Goal: Task Accomplishment & Management: Manage account settings

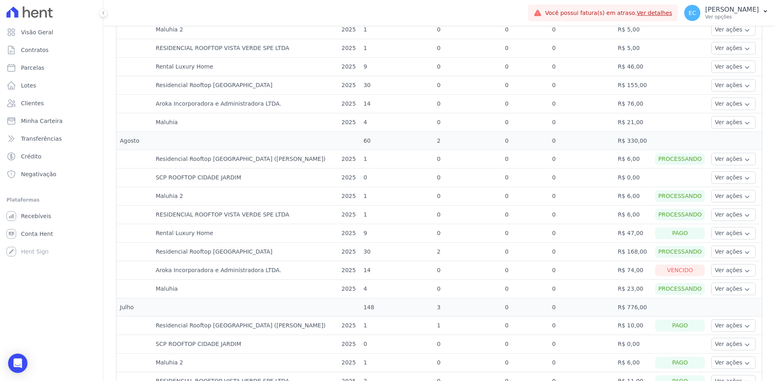
scroll to position [282, 0]
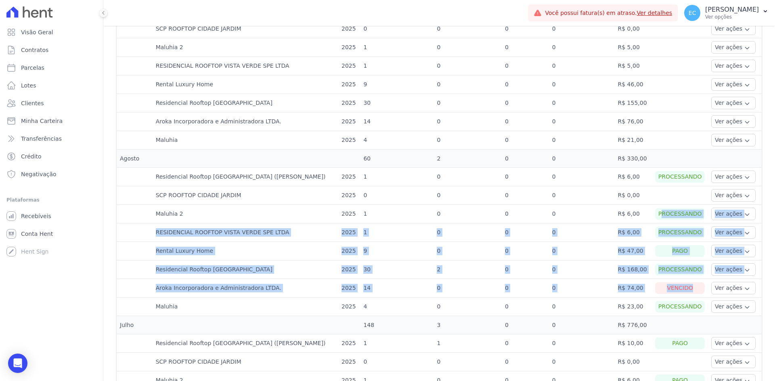
drag, startPoint x: 650, startPoint y: 211, endPoint x: 676, endPoint y: 282, distance: 75.7
click at [504, 240] on td "0" at bounding box center [525, 233] width 47 height 19
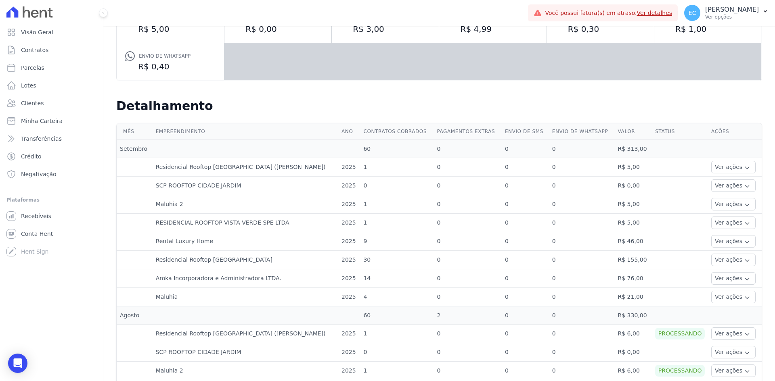
scroll to position [121, 0]
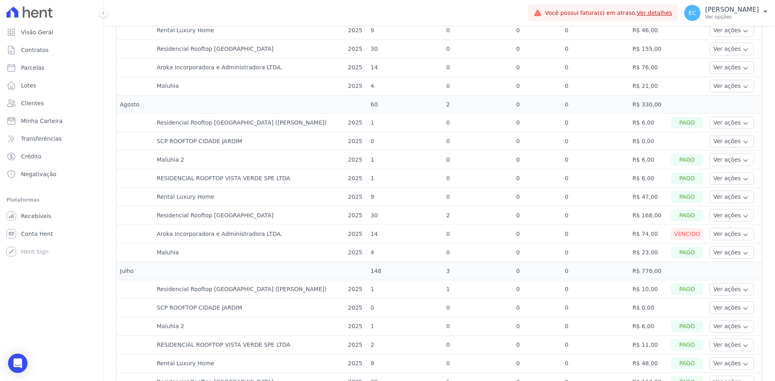
scroll to position [323, 0]
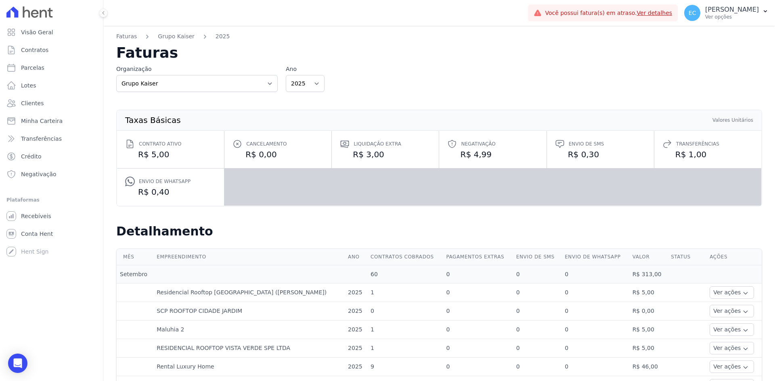
scroll to position [40, 0]
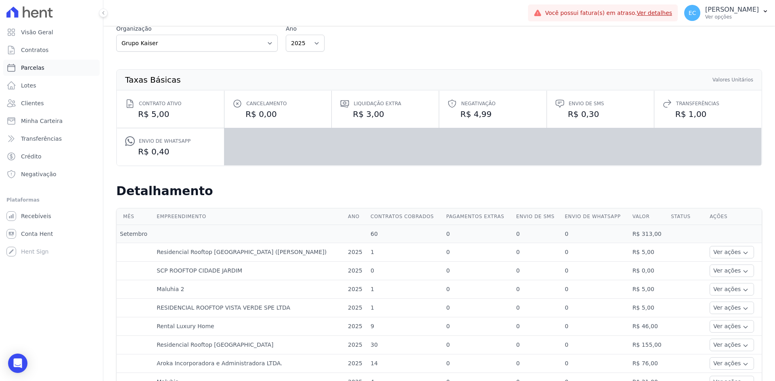
click at [65, 69] on link "Parcelas" at bounding box center [51, 68] width 96 height 16
select select
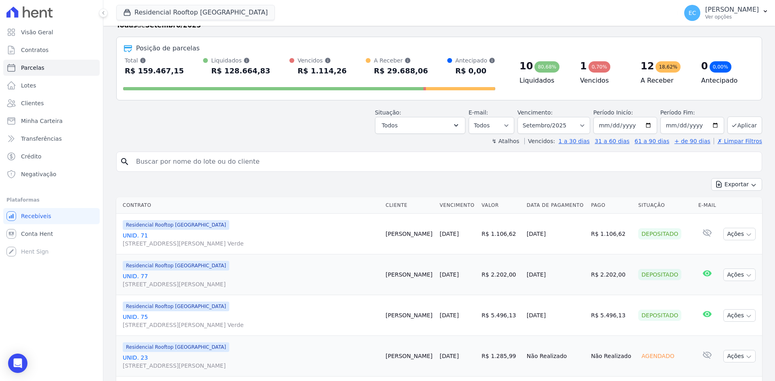
scroll to position [40, 0]
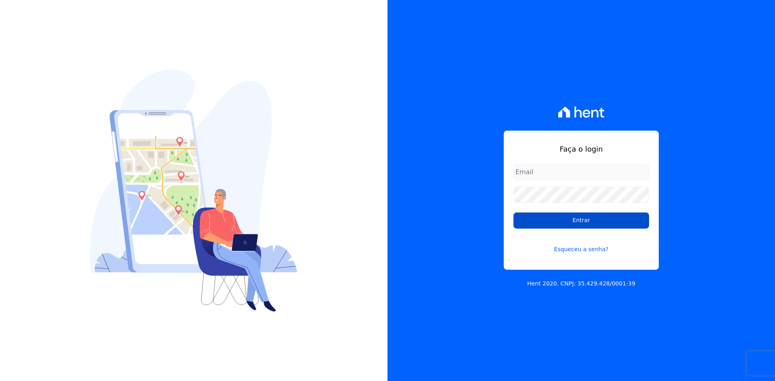
type input "[EMAIL_ADDRESS][DOMAIN_NAME]"
click at [527, 220] on input "Entrar" at bounding box center [581, 221] width 136 height 16
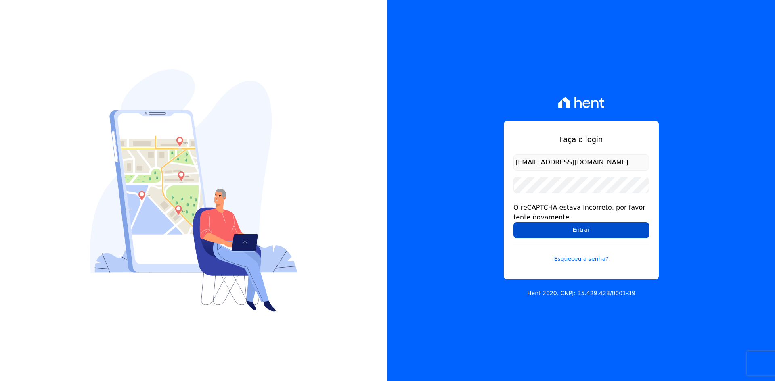
click at [529, 227] on input "Entrar" at bounding box center [581, 230] width 136 height 16
click at [439, 205] on div "Faça o login contato@grupokaiser.com.br O reCAPTCHA estava incorreto, por favor…" at bounding box center [580, 190] width 387 height 381
click at [514, 236] on input "Entrar" at bounding box center [581, 230] width 136 height 16
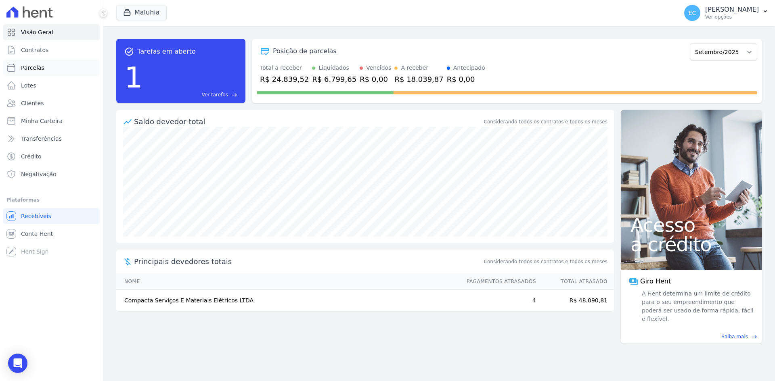
click at [67, 73] on link "Parcelas" at bounding box center [51, 68] width 96 height 16
select select
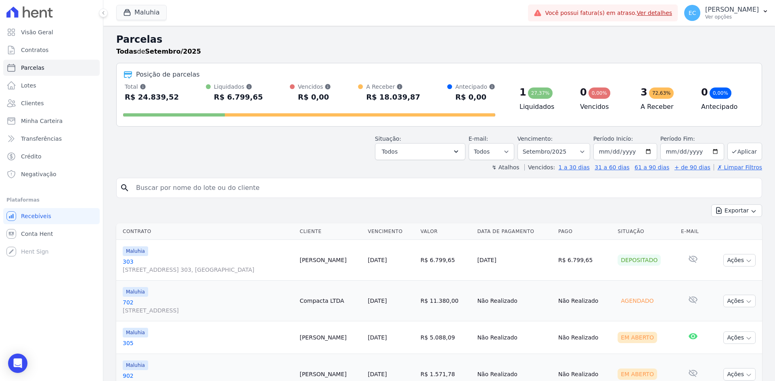
scroll to position [38, 0]
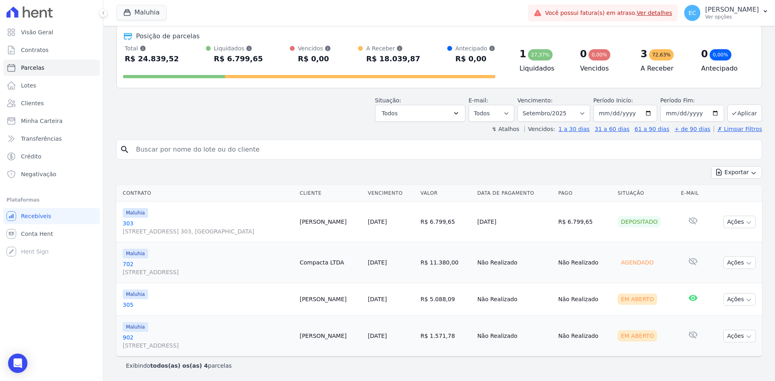
click at [260, 124] on header "Parcelas Todas de Setembro/2025 Posição de parcelas Total Soma das parcelas pag…" at bounding box center [439, 63] width 646 height 139
click at [131, 16] on icon "button" at bounding box center [127, 12] width 8 height 8
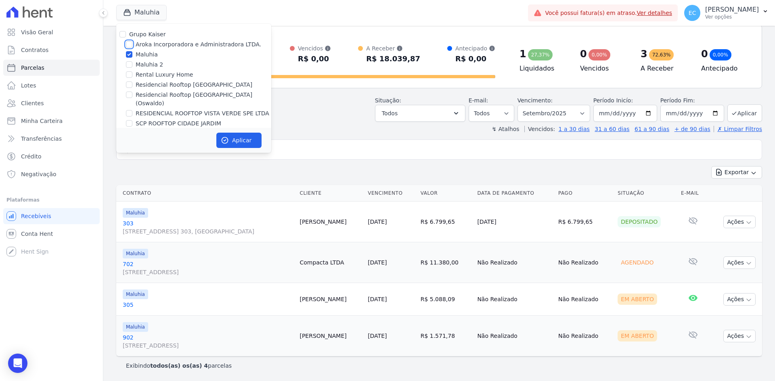
click at [130, 43] on input "Aroka Incorporadora e Administradora LTDA." at bounding box center [129, 44] width 6 height 6
checkbox input "true"
click at [130, 54] on input "Maluhia" at bounding box center [129, 54] width 6 height 6
checkbox input "false"
click at [228, 142] on icon "button" at bounding box center [225, 140] width 8 height 8
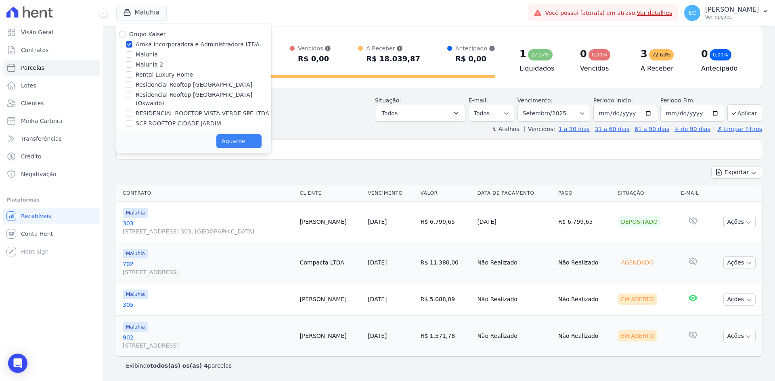
select select
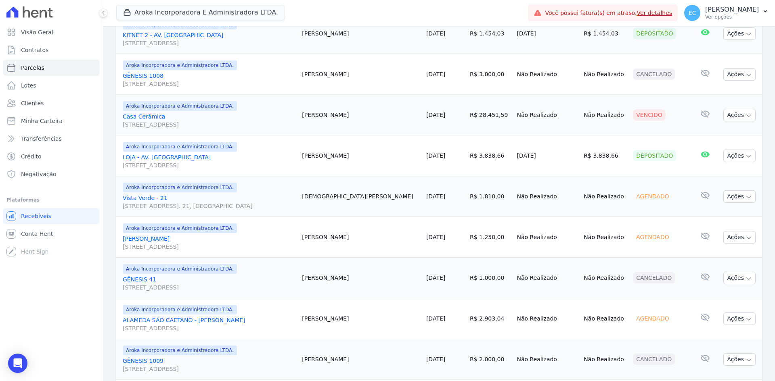
scroll to position [658, 0]
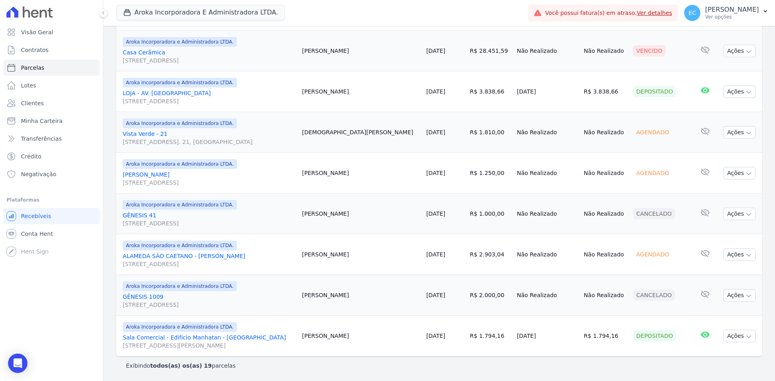
drag, startPoint x: 450, startPoint y: 336, endPoint x: 473, endPoint y: 349, distance: 26.7
click at [473, 339] on td "R$ 1.794,16" at bounding box center [489, 336] width 47 height 41
click at [474, 349] on td "R$ 1.794,16" at bounding box center [489, 336] width 47 height 41
click at [129, 8] on icon "button" at bounding box center [127, 12] width 8 height 8
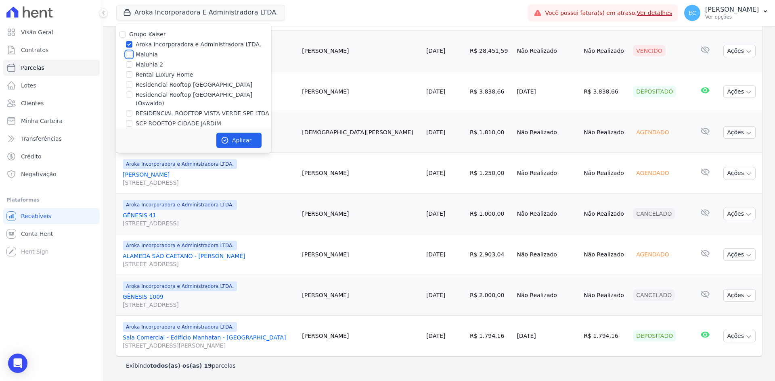
click at [130, 54] on input "Maluhia" at bounding box center [129, 54] width 6 height 6
checkbox input "true"
click at [130, 42] on input "Aroka Incorporadora e Administradora LTDA." at bounding box center [129, 44] width 6 height 6
checkbox input "false"
click at [228, 137] on icon "button" at bounding box center [225, 140] width 8 height 8
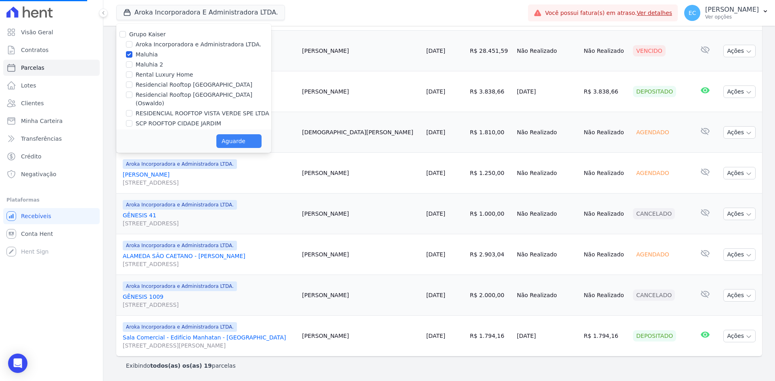
select select
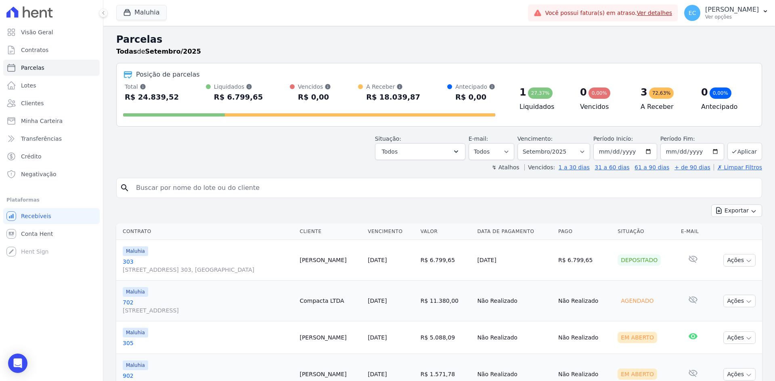
scroll to position [38, 0]
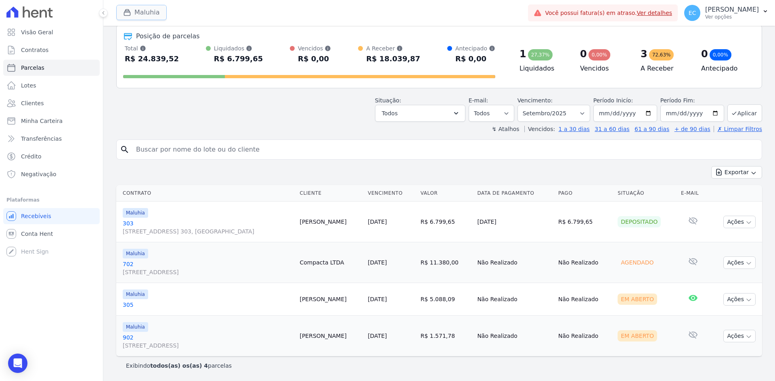
click at [122, 16] on button "Maluhia" at bounding box center [141, 12] width 50 height 15
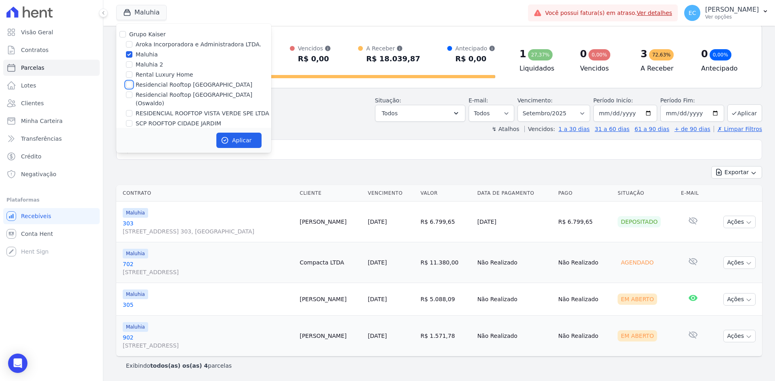
click at [129, 85] on input "Residencial Rooftop [GEOGRAPHIC_DATA]" at bounding box center [129, 85] width 6 height 6
checkbox input "true"
click at [128, 53] on input "Maluhia" at bounding box center [129, 54] width 6 height 6
checkbox input "false"
click at [250, 139] on button "Aplicar" at bounding box center [238, 140] width 45 height 15
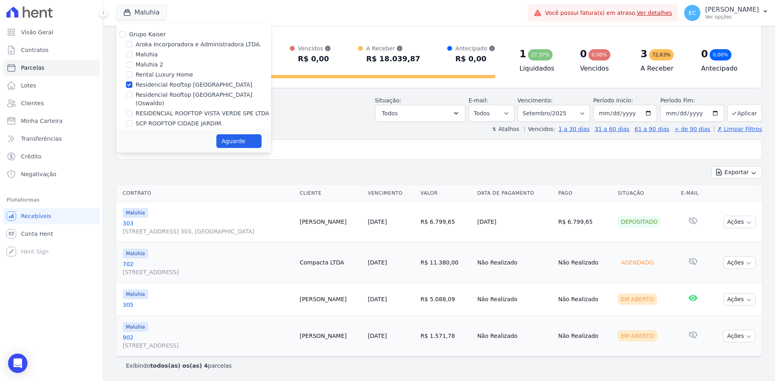
select select
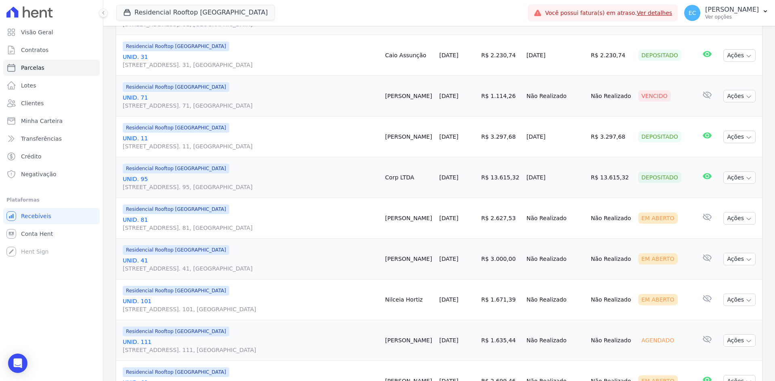
scroll to position [525, 0]
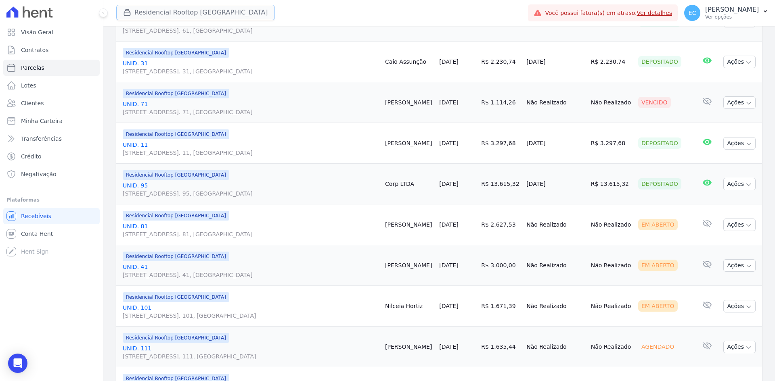
click at [146, 15] on button "Residencial Rooftop [GEOGRAPHIC_DATA]" at bounding box center [195, 12] width 159 height 15
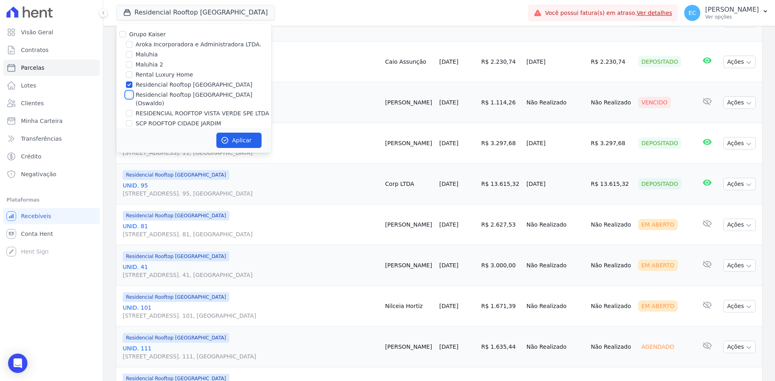
click at [130, 97] on input "Residencial Rooftop [GEOGRAPHIC_DATA] (Oswaldo)" at bounding box center [129, 95] width 6 height 6
checkbox input "true"
click at [128, 80] on div "Grupo Kaiser Aroka Incorporadora e Administradora LTDA. Maluhia Maluhia 2 Renta…" at bounding box center [193, 79] width 155 height 111
click at [128, 83] on input "Residencial Rooftop [GEOGRAPHIC_DATA]" at bounding box center [129, 85] width 6 height 6
checkbox input "false"
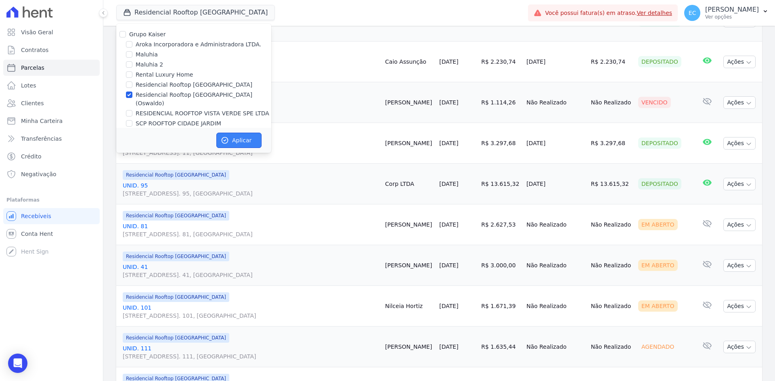
click at [232, 138] on button "Aplicar" at bounding box center [238, 140] width 45 height 15
select select
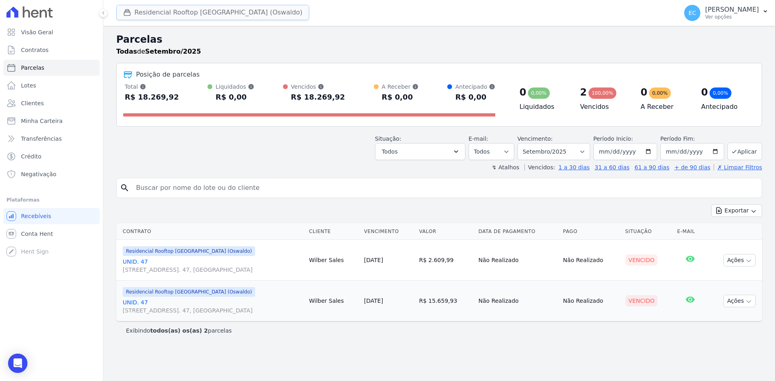
click at [132, 10] on div "button" at bounding box center [128, 12] width 11 height 8
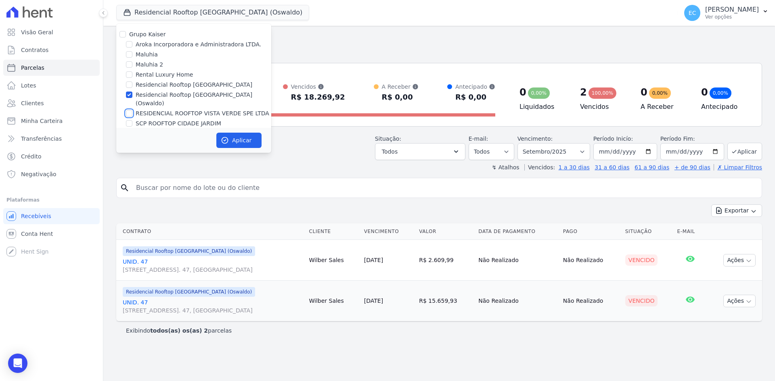
click at [129, 110] on input "RESIDENCIAL ROOFTOP VISTA VERDE SPE LTDA" at bounding box center [129, 113] width 6 height 6
checkbox input "true"
click at [130, 96] on input "Residencial Rooftop [GEOGRAPHIC_DATA] (Oswaldo)" at bounding box center [129, 95] width 6 height 6
checkbox input "false"
click at [251, 143] on button "Aplicar" at bounding box center [238, 140] width 45 height 15
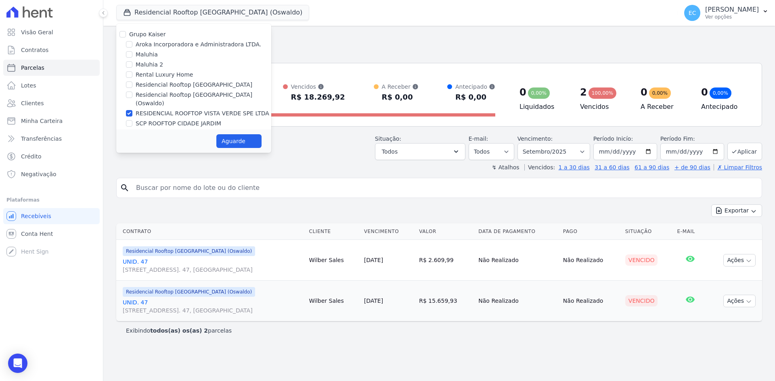
select select
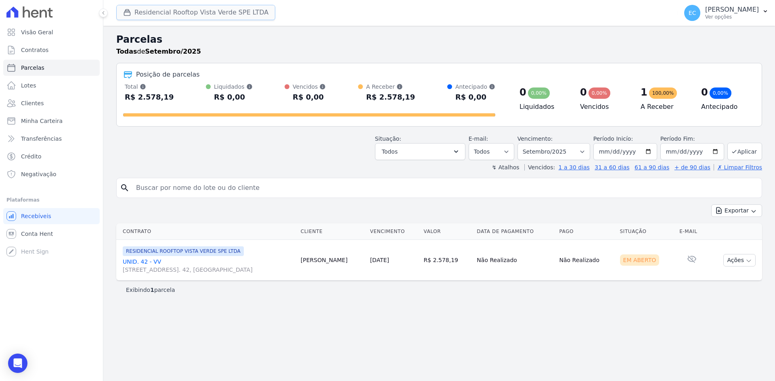
click at [143, 15] on button "Residencial Rooftop Vista Verde SPE LTDA" at bounding box center [195, 12] width 159 height 15
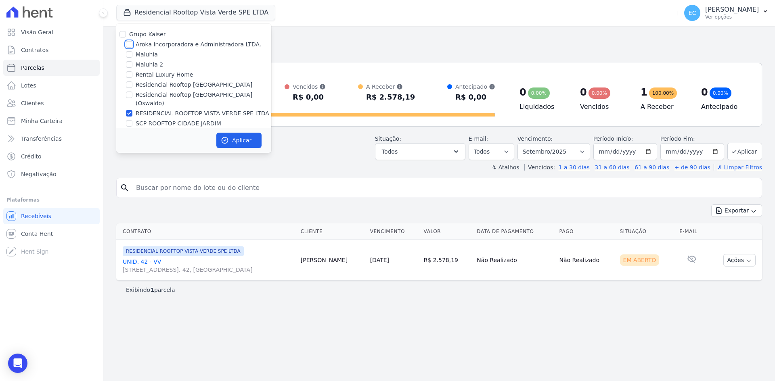
click at [128, 44] on input "Aroka Incorporadora e Administradora LTDA." at bounding box center [129, 44] width 6 height 6
checkbox input "true"
click at [130, 110] on input "RESIDENCIAL ROOFTOP VISTA VERDE SPE LTDA" at bounding box center [129, 113] width 6 height 6
checkbox input "false"
click at [232, 140] on button "Aplicar" at bounding box center [238, 140] width 45 height 15
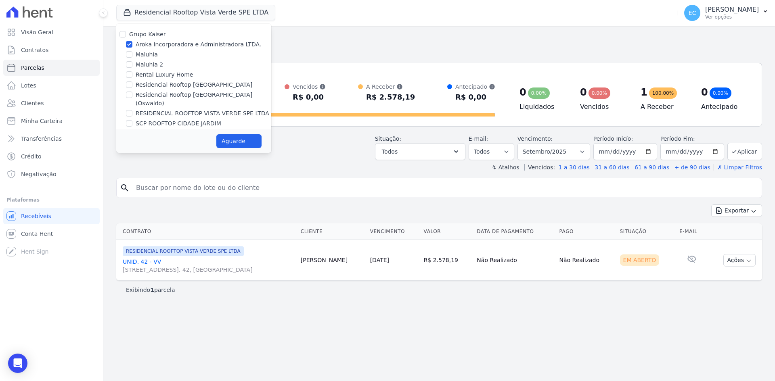
select select
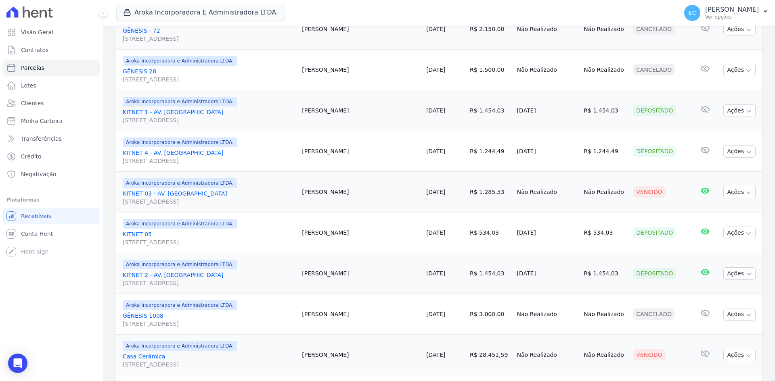
scroll to position [335, 0]
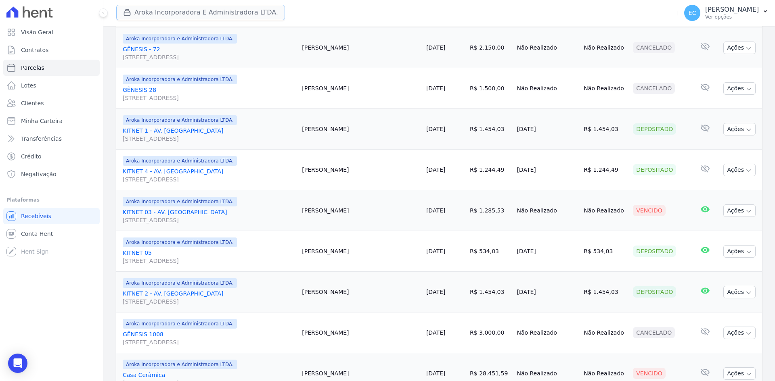
click at [125, 17] on button "Aroka Incorporadora E Administradora LTDA." at bounding box center [200, 12] width 169 height 15
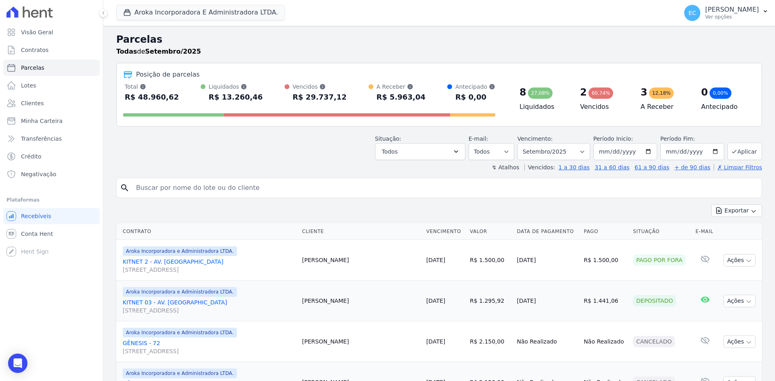
select select
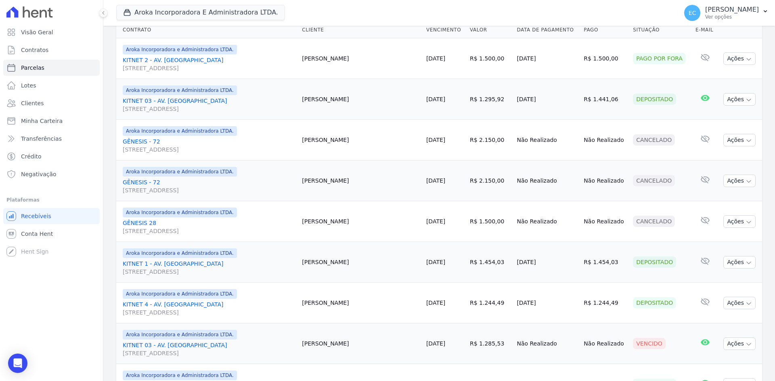
scroll to position [242, 0]
